Goal: Task Accomplishment & Management: Manage account settings

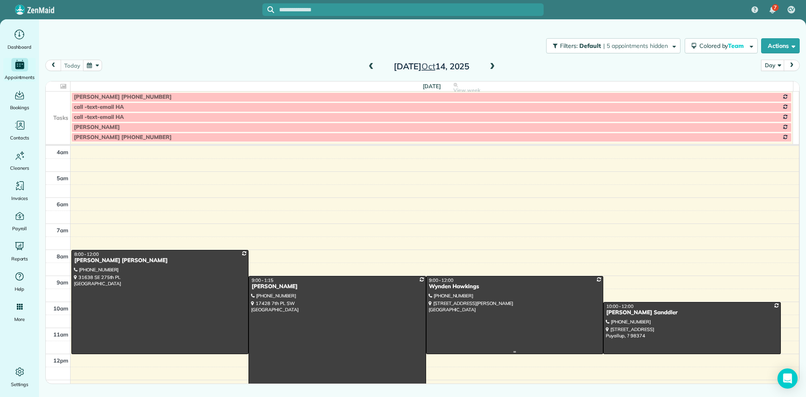
scroll to position [78, 0]
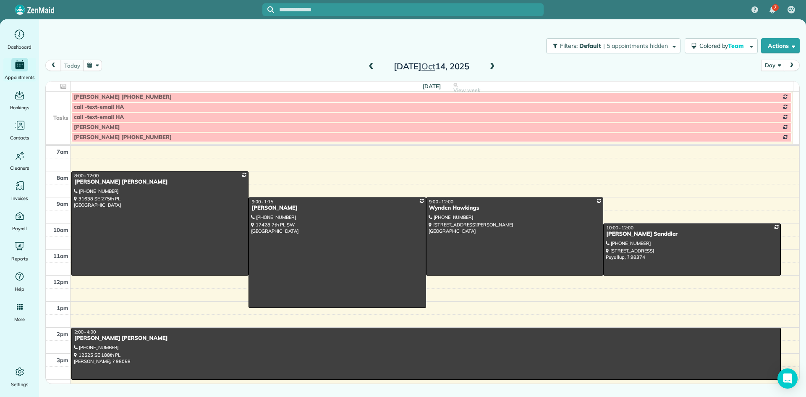
click at [371, 65] on span at bounding box center [370, 67] width 9 height 8
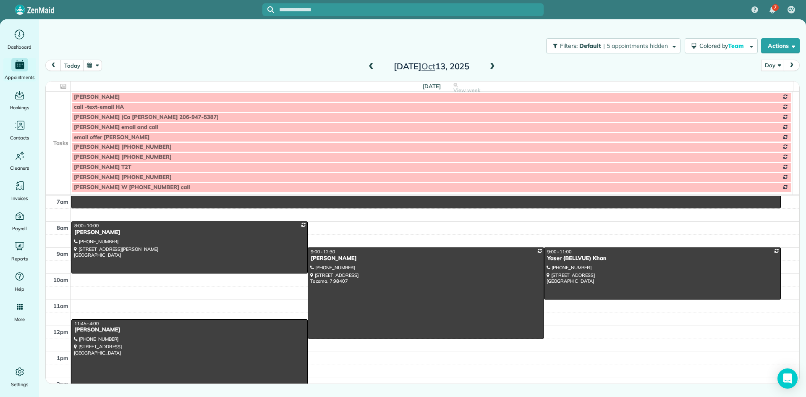
click at [371, 65] on span at bounding box center [370, 67] width 9 height 8
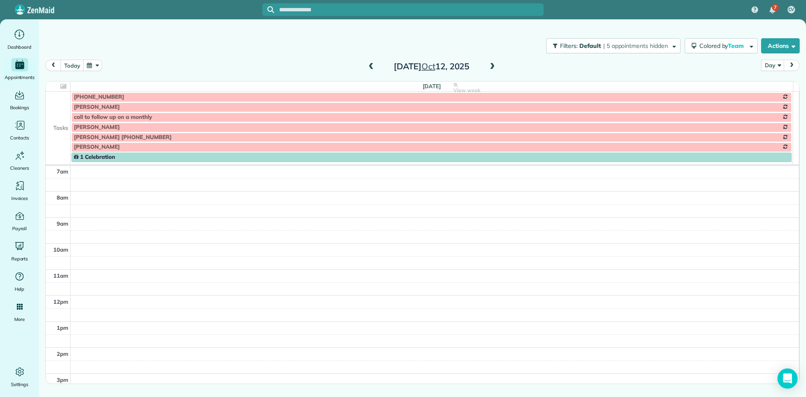
click at [371, 65] on span at bounding box center [370, 67] width 9 height 8
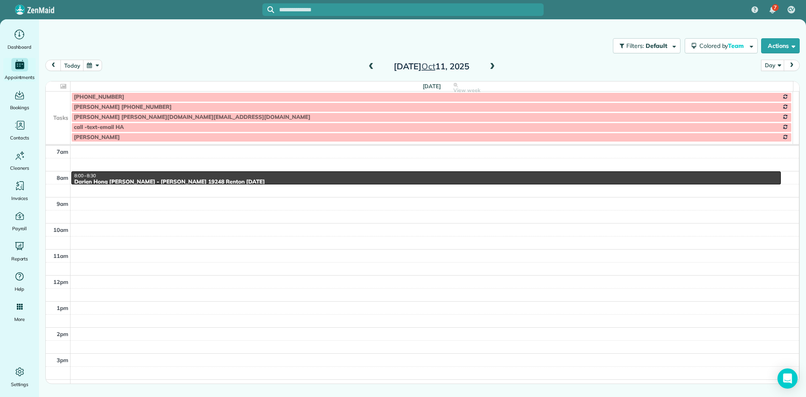
click at [371, 65] on span at bounding box center [370, 67] width 9 height 8
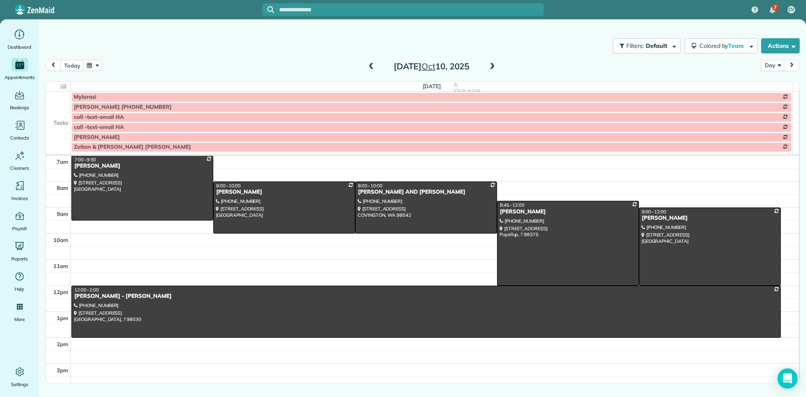
click at [491, 69] on span at bounding box center [492, 67] width 9 height 8
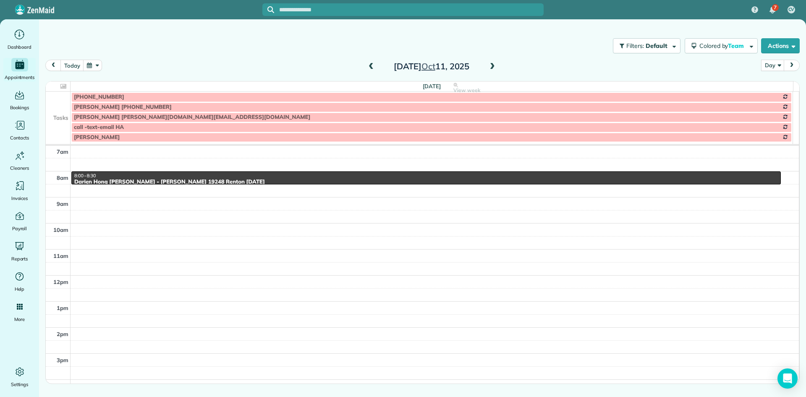
click at [491, 69] on span at bounding box center [492, 67] width 9 height 8
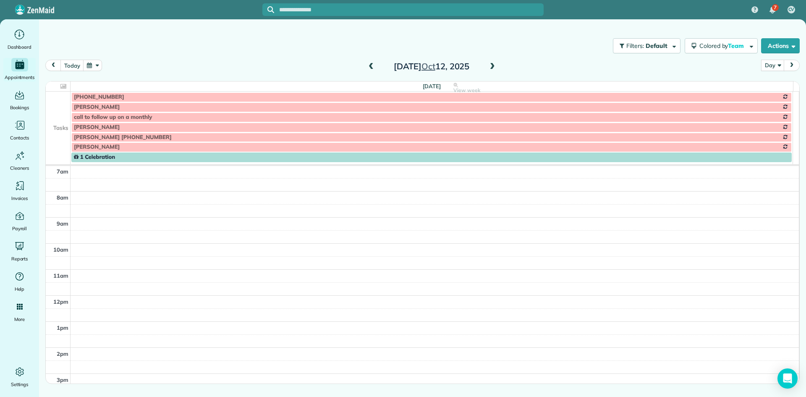
click at [491, 69] on span at bounding box center [492, 67] width 9 height 8
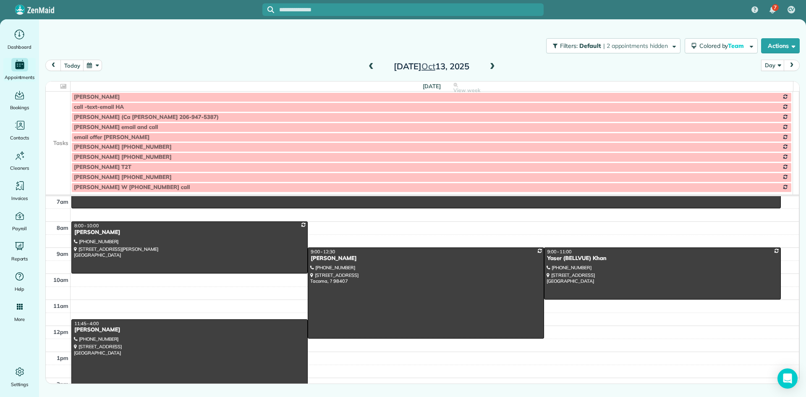
click at [491, 69] on span at bounding box center [492, 67] width 9 height 8
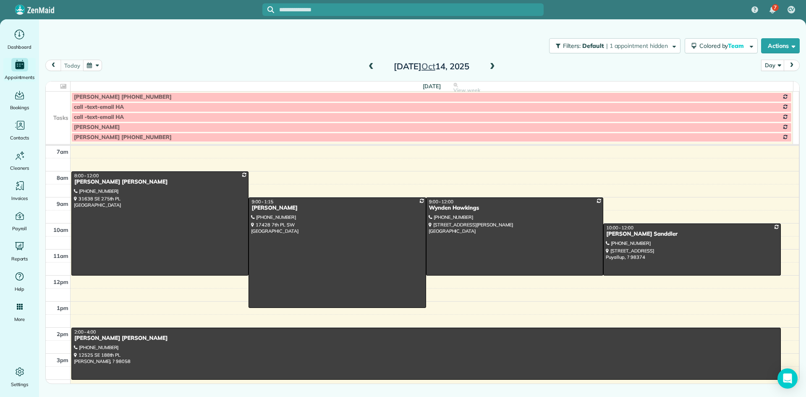
click at [491, 69] on span at bounding box center [492, 67] width 9 height 8
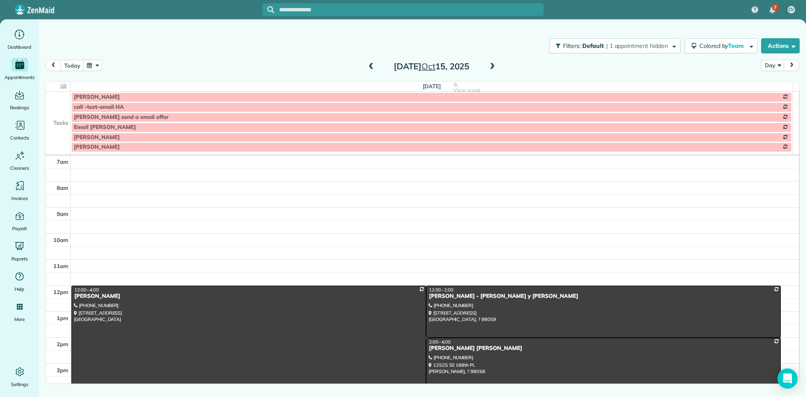
click at [491, 69] on span at bounding box center [492, 67] width 9 height 8
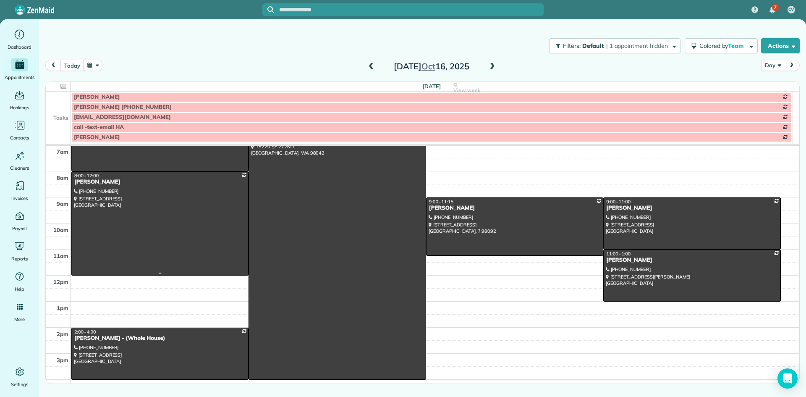
click at [92, 185] on div "[PERSON_NAME]" at bounding box center [160, 181] width 172 height 7
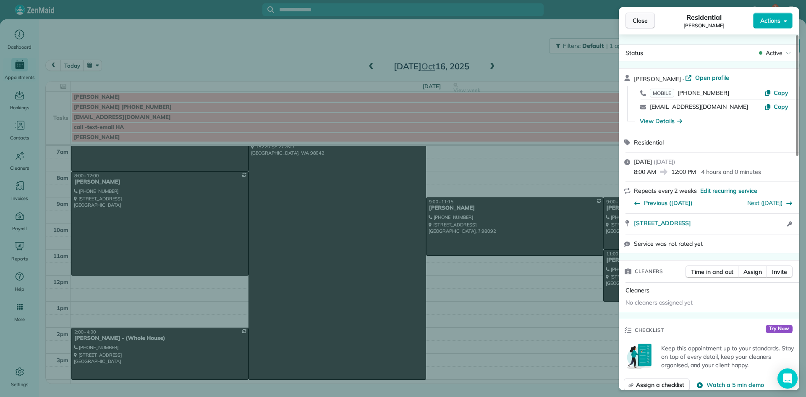
click at [647, 21] on span "Close" at bounding box center [640, 20] width 15 height 8
